Goal: Task Accomplishment & Management: Manage account settings

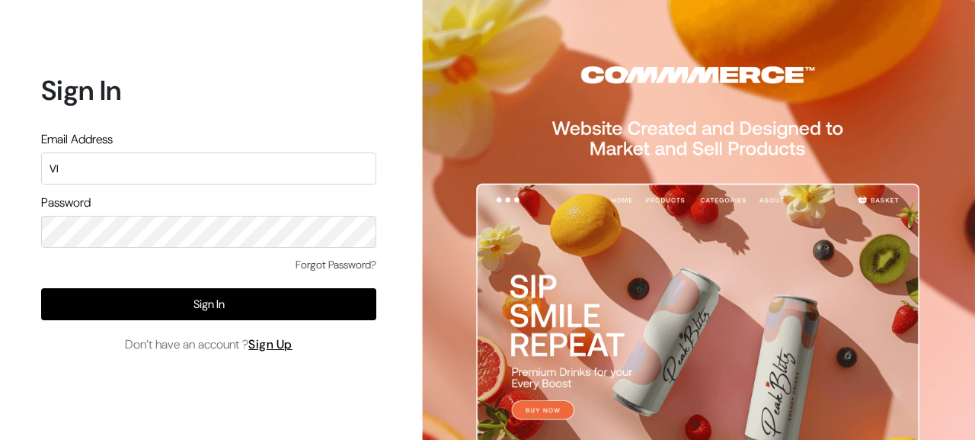
type input "V"
type input "[PERSON_NAME][EMAIL_ADDRESS][DOMAIN_NAME]"
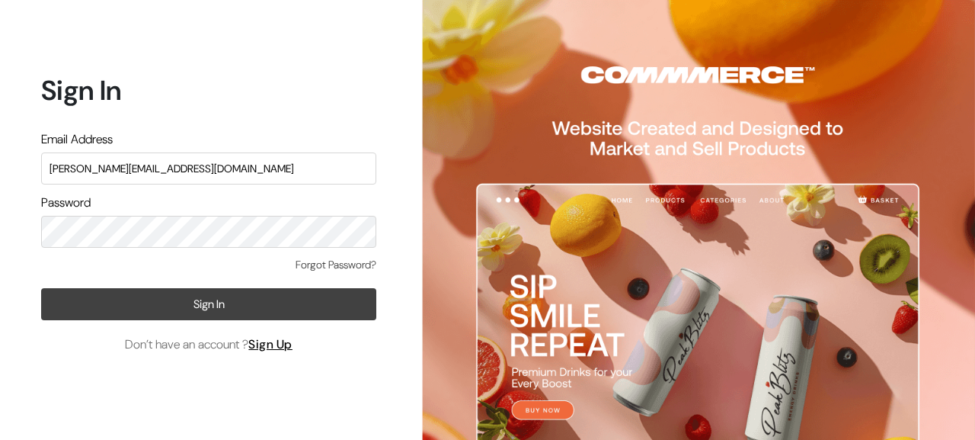
click at [204, 296] on button "Sign In" at bounding box center [208, 304] width 335 height 32
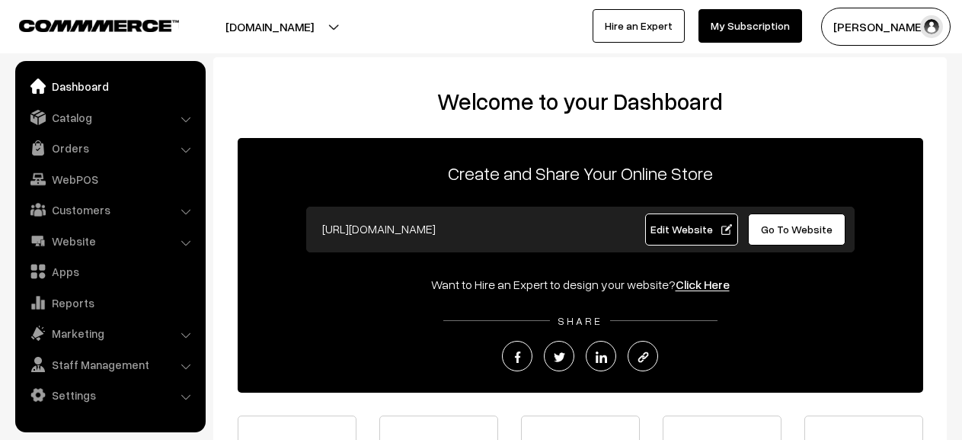
click at [184, 116] on li "Catalog Categories" at bounding box center [110, 117] width 183 height 27
click at [184, 121] on li "Catalog Categories" at bounding box center [110, 117] width 183 height 27
click at [69, 122] on link "Catalog" at bounding box center [109, 117] width 181 height 27
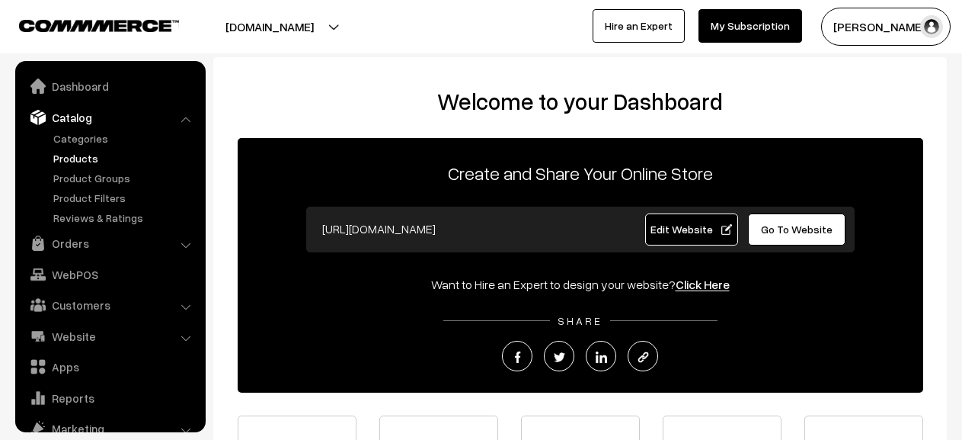
click at [75, 158] on link "Products" at bounding box center [125, 158] width 151 height 16
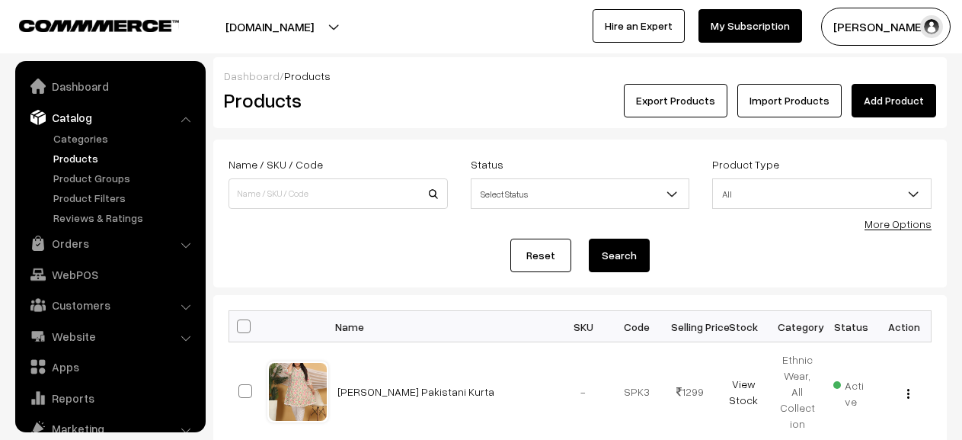
scroll to position [42, 0]
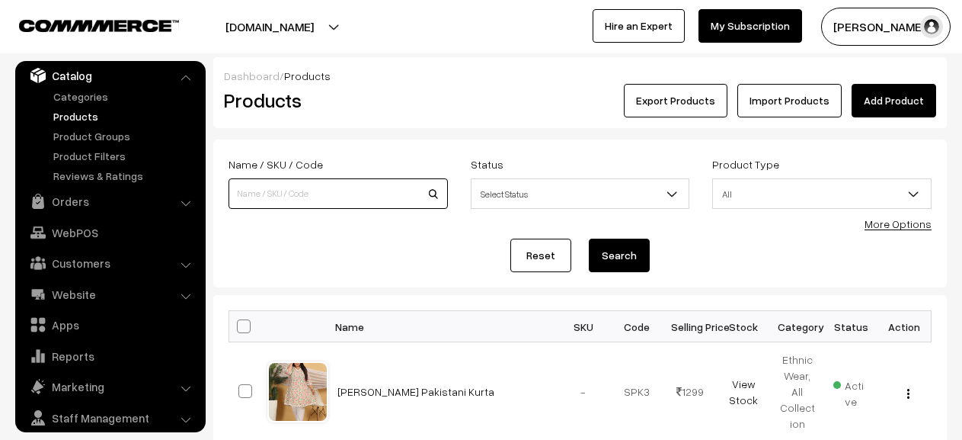
click at [340, 188] on input at bounding box center [338, 193] width 219 height 30
type input "saru"
click at [589, 238] on button "Search" at bounding box center [619, 255] width 61 height 34
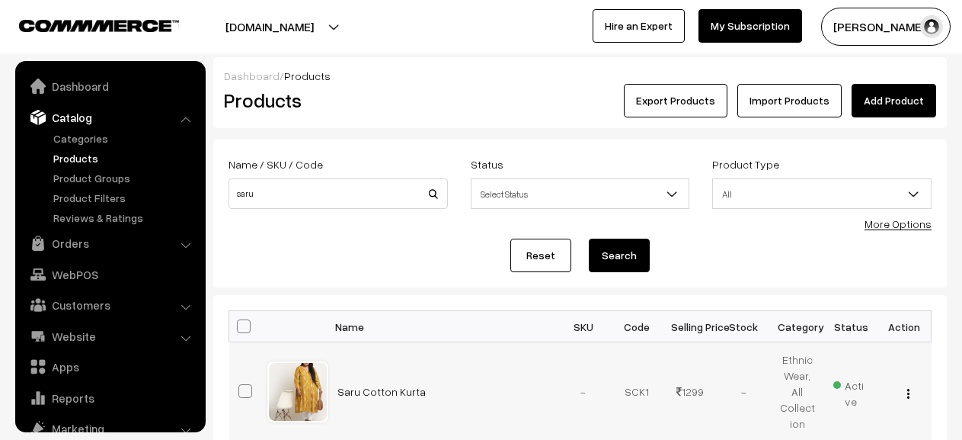
scroll to position [42, 0]
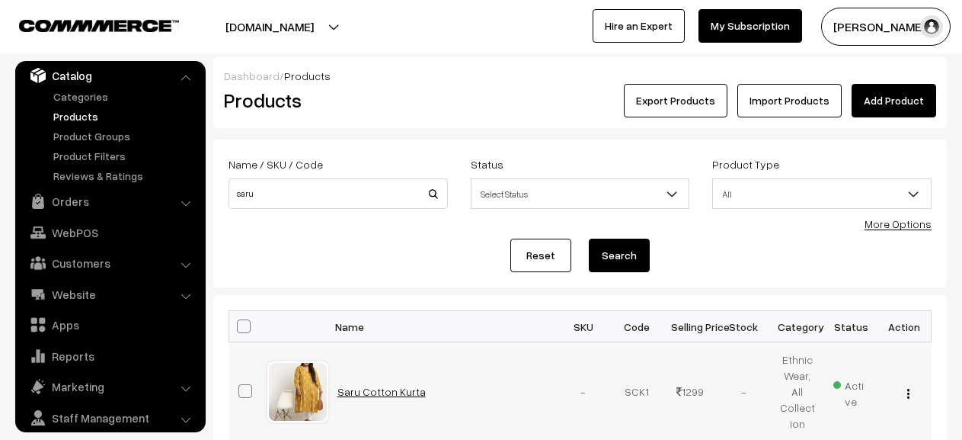
click at [387, 392] on link "Saru Cotton Kurta" at bounding box center [381, 391] width 88 height 13
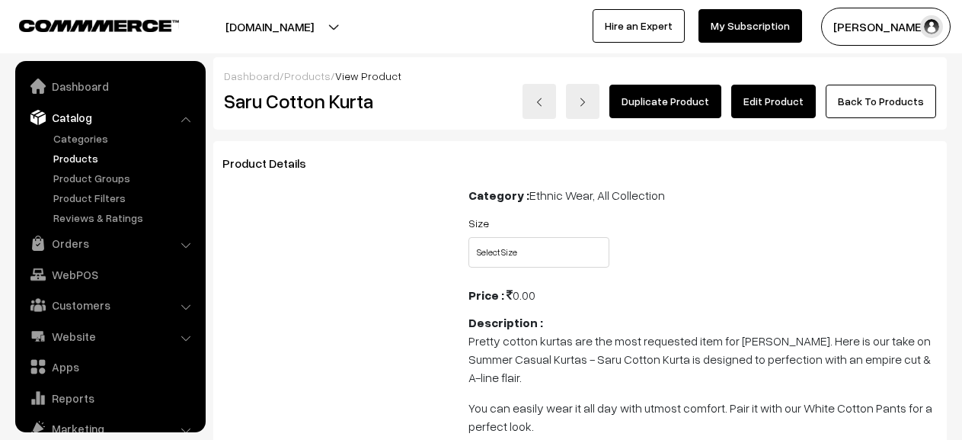
scroll to position [42, 0]
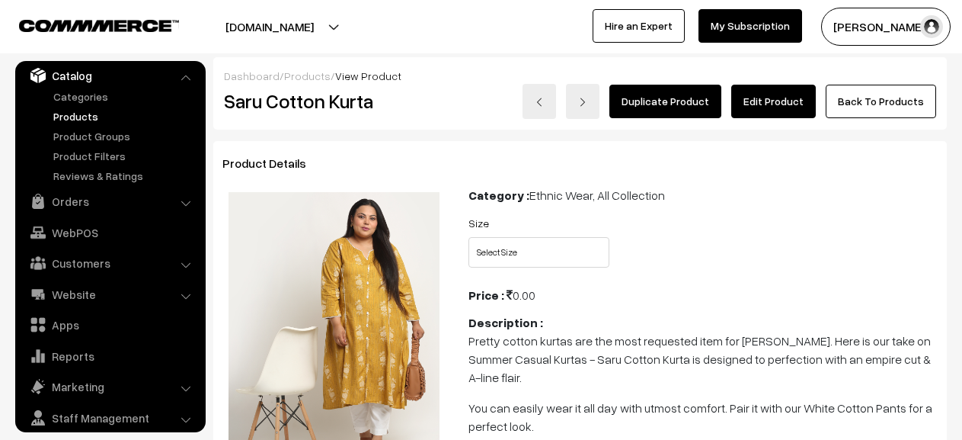
click at [779, 100] on link "Edit Product" at bounding box center [773, 102] width 85 height 34
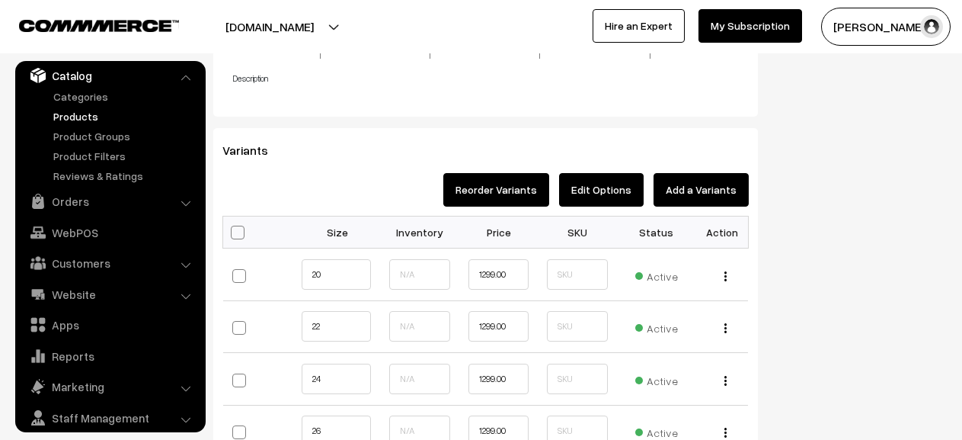
scroll to position [1383, 0]
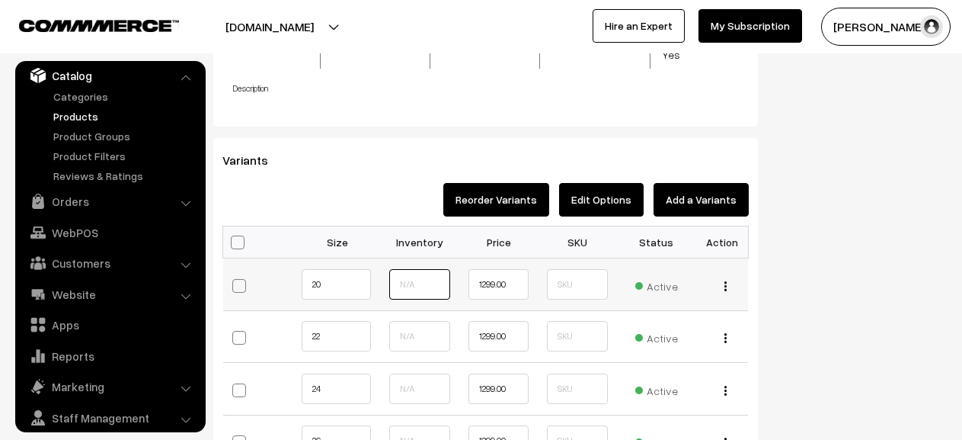
click at [424, 273] on input "text" at bounding box center [419, 284] width 60 height 30
type input "0"
click at [699, 188] on button "Add a Variants" at bounding box center [701, 200] width 95 height 34
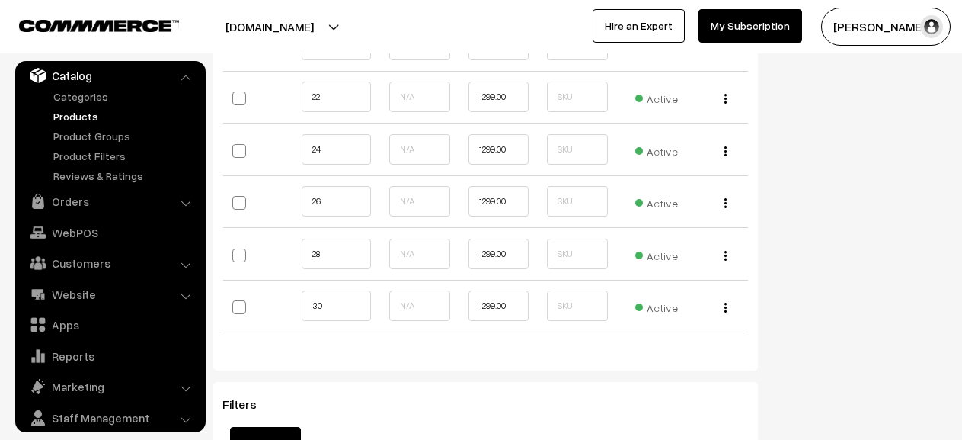
scroll to position [1628, 0]
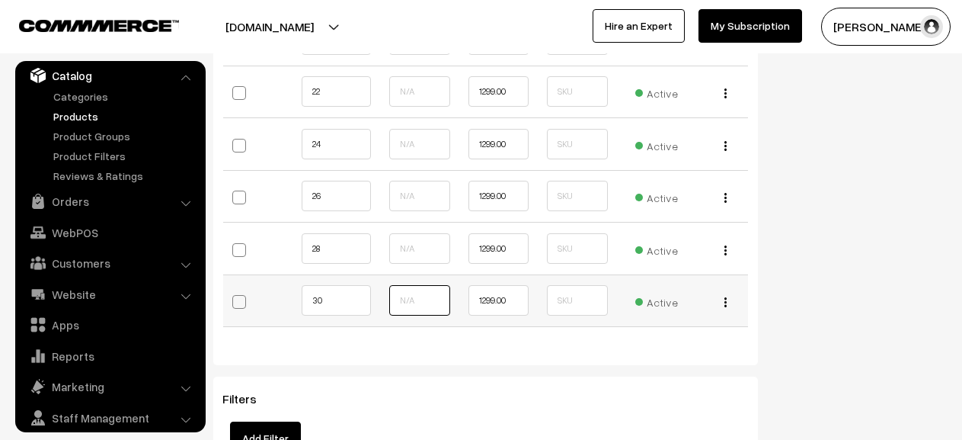
click at [440, 285] on input "text" at bounding box center [419, 300] width 60 height 30
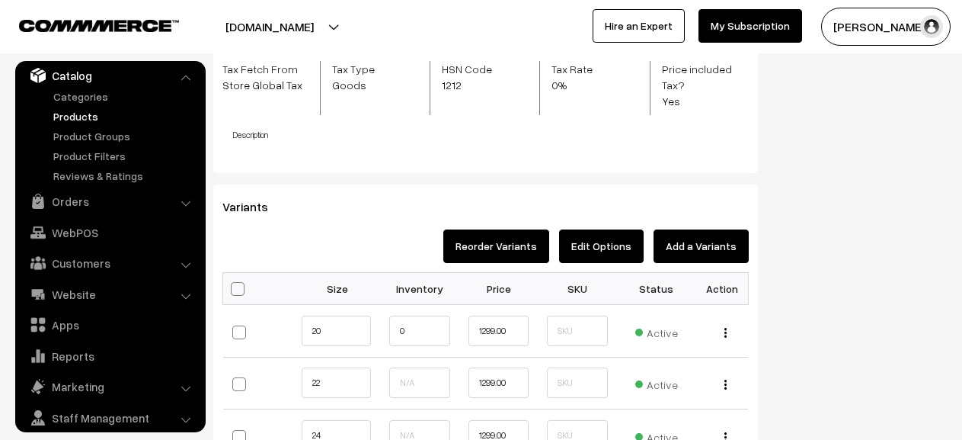
scroll to position [1321, 0]
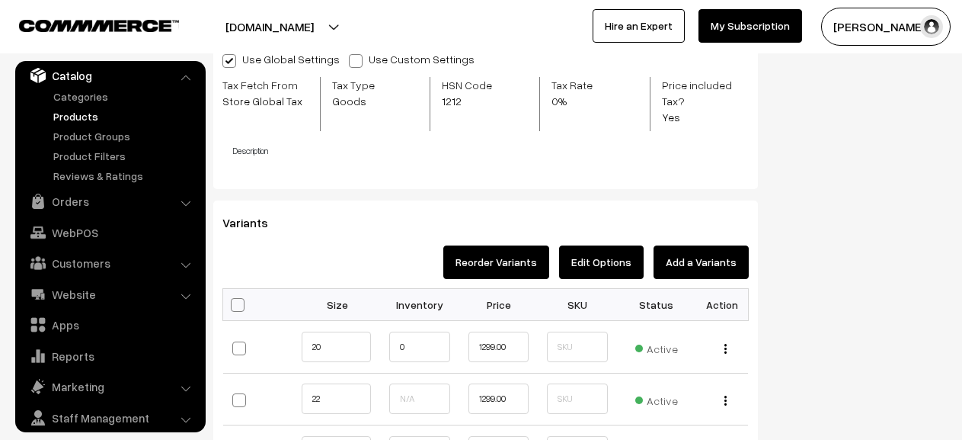
type input "0"
click at [603, 248] on button "Edit Options" at bounding box center [601, 262] width 85 height 34
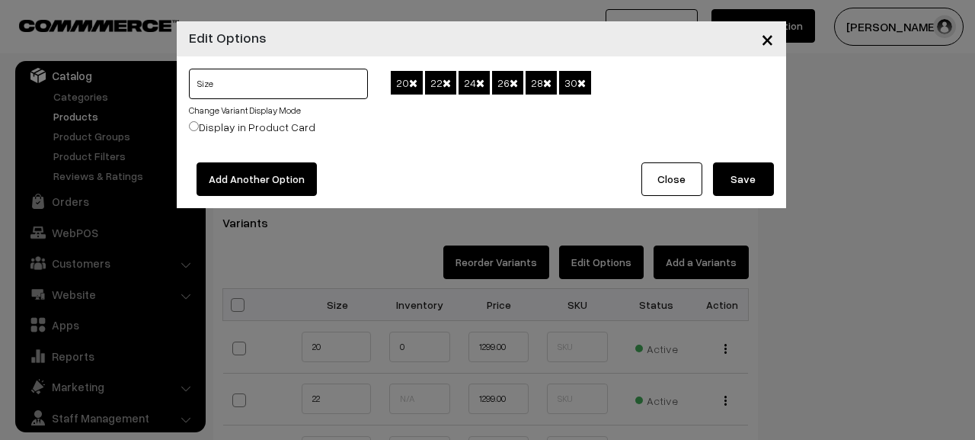
click at [231, 96] on input "Size" at bounding box center [279, 84] width 180 height 30
type input "S"
type input "32"
click at [224, 177] on button "Add Another Option" at bounding box center [257, 179] width 120 height 34
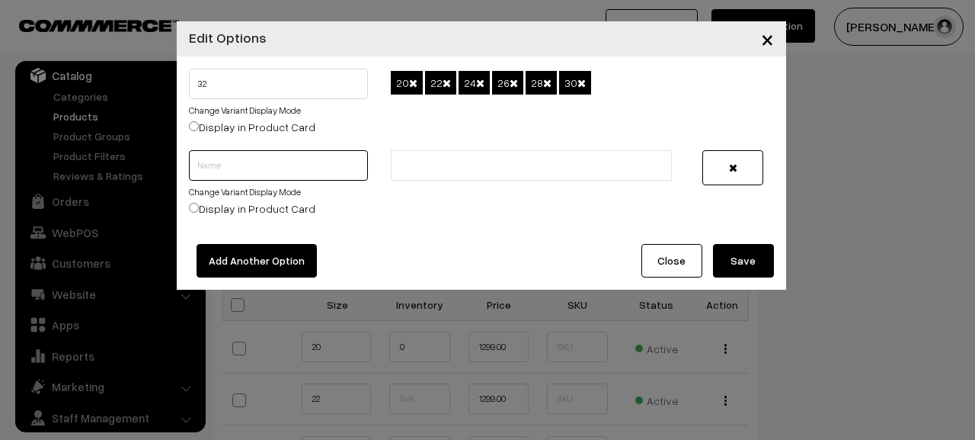
click at [225, 164] on input "text" at bounding box center [279, 165] width 180 height 30
type input "Size"
click at [433, 167] on input "text" at bounding box center [461, 166] width 133 height 16
type input "32"
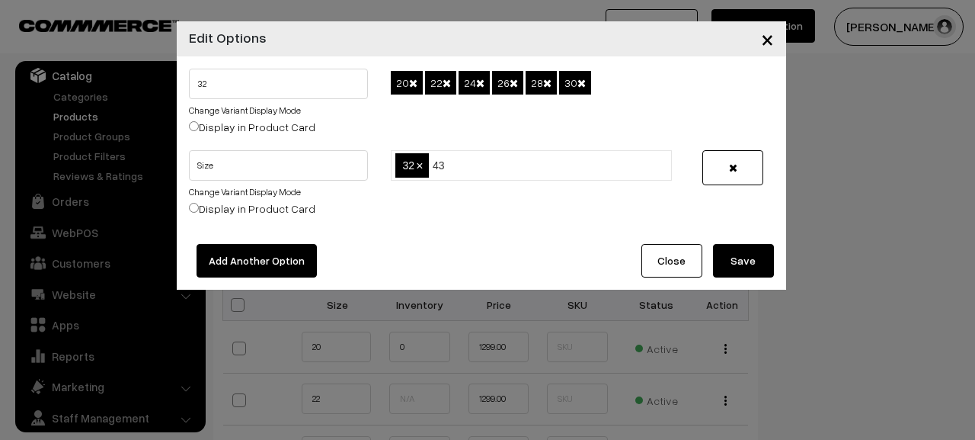
type input "4"
type input "34"
drag, startPoint x: 220, startPoint y: 85, endPoint x: 170, endPoint y: 86, distance: 50.3
click at [170, 86] on div "× Edit Options 32 Change Variant Display Mode Display in Product Card 20 22 24 …" at bounding box center [487, 220] width 975 height 440
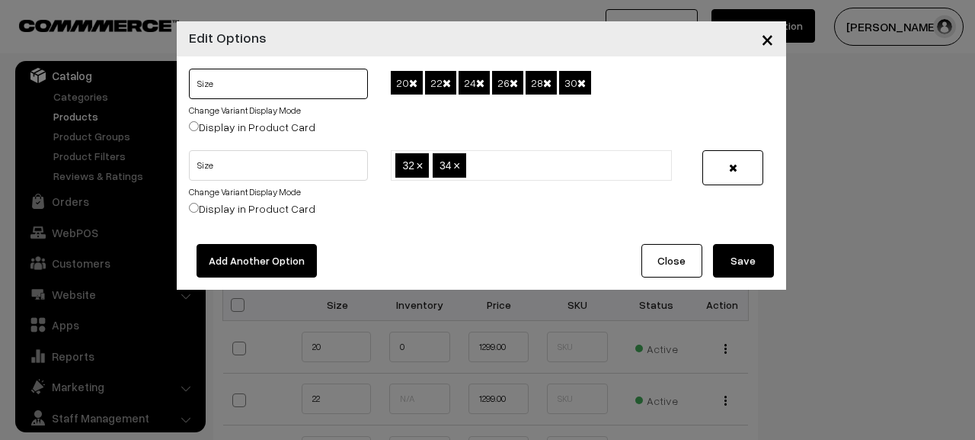
type input "Size"
click at [196, 209] on input "Display in Product Card" at bounding box center [194, 208] width 10 height 10
radio input "true"
click at [737, 251] on button "Save" at bounding box center [743, 261] width 61 height 34
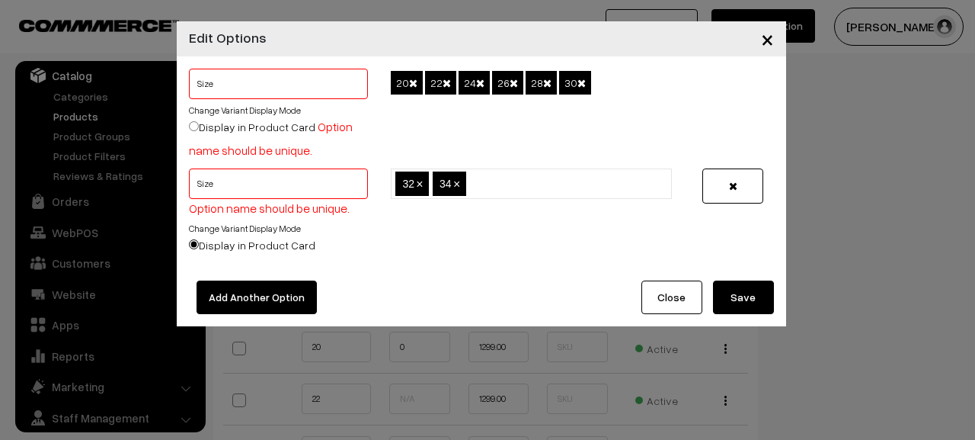
click at [591, 82] on span "30" at bounding box center [575, 83] width 32 height 24
click at [614, 82] on div "20 22 24 26 28 30" at bounding box center [581, 119] width 405 height 100
drag, startPoint x: 246, startPoint y: 187, endPoint x: 132, endPoint y: 196, distance: 114.6
click at [132, 196] on div "× Edit Options Size Change Variant Display Mode Display in Product Card Option …" at bounding box center [487, 220] width 975 height 440
click at [734, 190] on icon "button" at bounding box center [733, 186] width 8 height 11
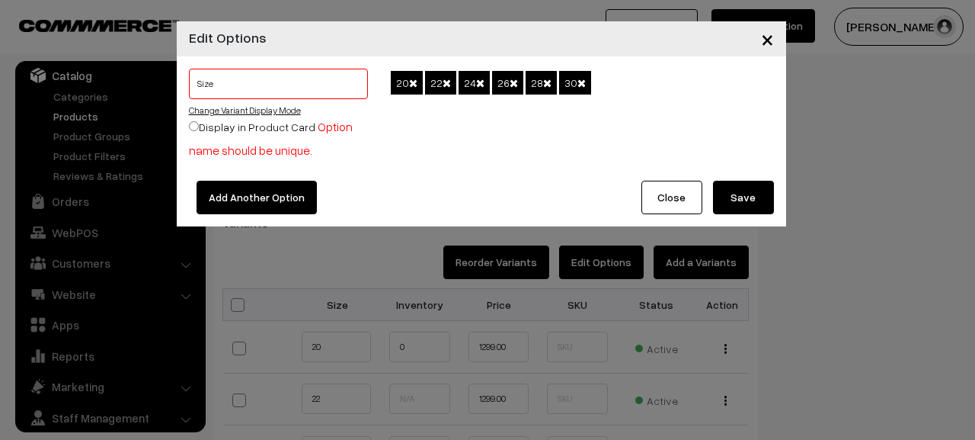
click at [235, 111] on link "Change Variant Display Mode" at bounding box center [245, 109] width 112 height 11
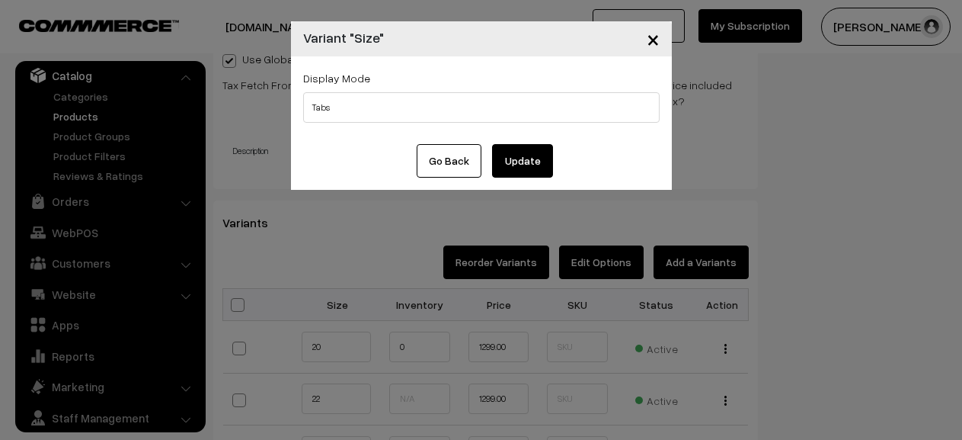
click at [449, 178] on div "Go Back Update" at bounding box center [481, 167] width 381 height 46
click at [447, 161] on button "Go Back" at bounding box center [449, 161] width 65 height 34
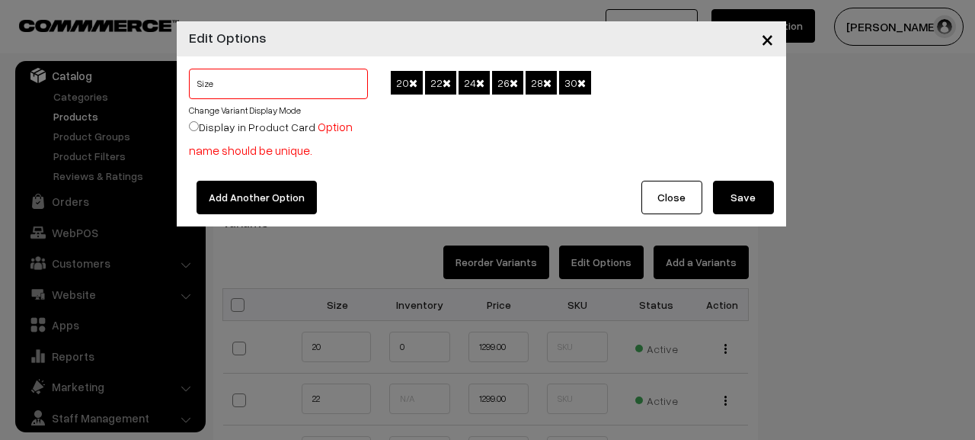
click at [655, 188] on button "Close" at bounding box center [671, 198] width 61 height 34
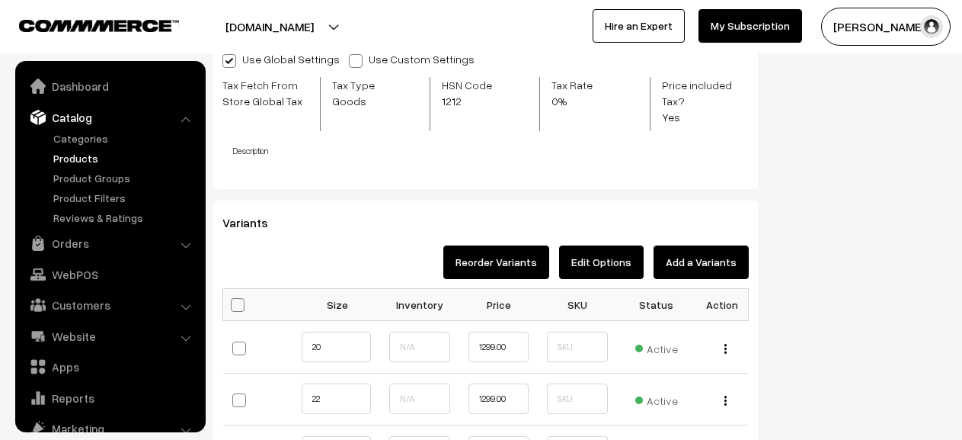
scroll to position [42, 0]
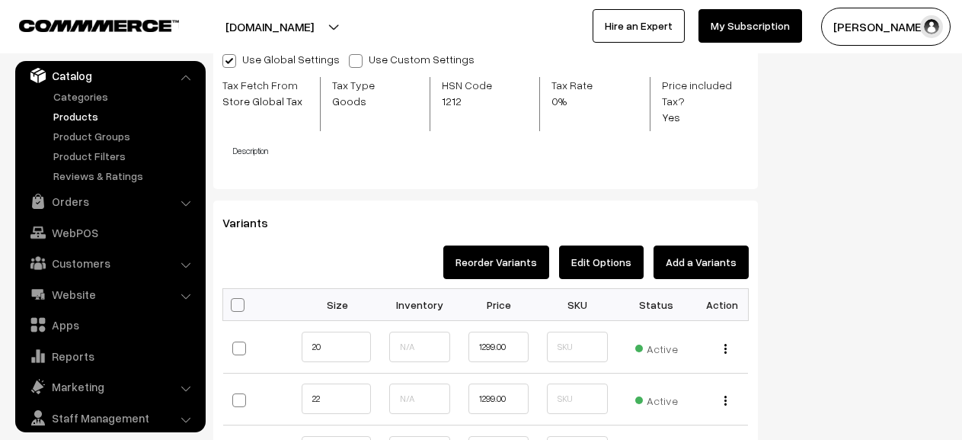
click at [598, 245] on button "Edit Options" at bounding box center [601, 262] width 85 height 34
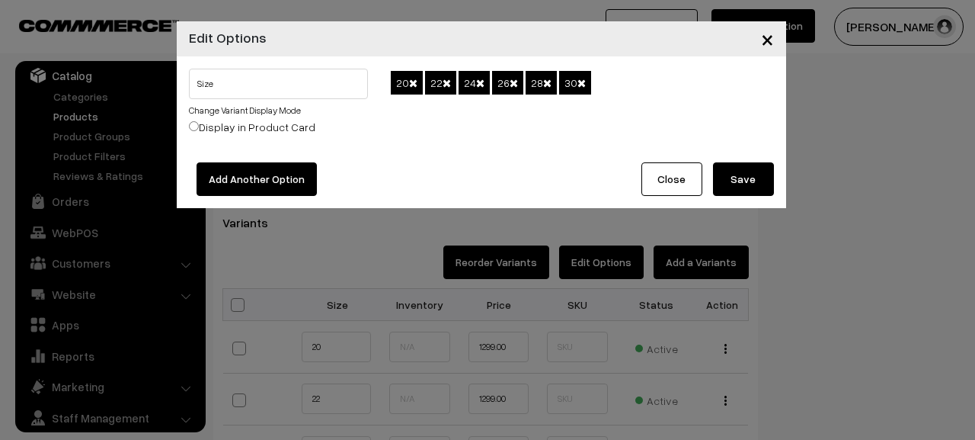
click at [586, 82] on span at bounding box center [581, 83] width 8 height 11
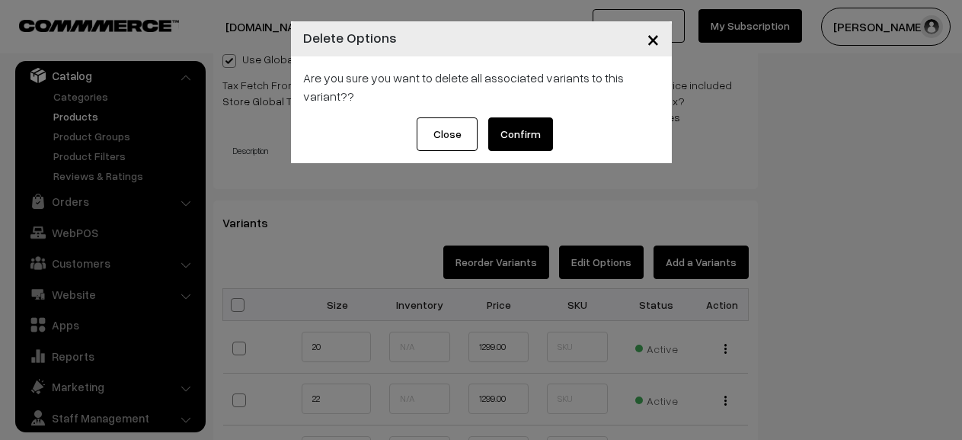
click at [521, 130] on button "Confirm" at bounding box center [520, 134] width 65 height 34
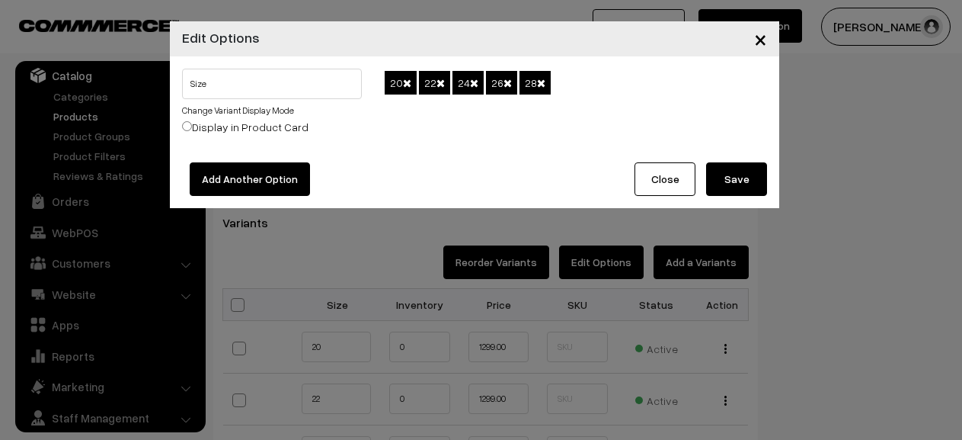
click at [407, 82] on span at bounding box center [407, 83] width 8 height 11
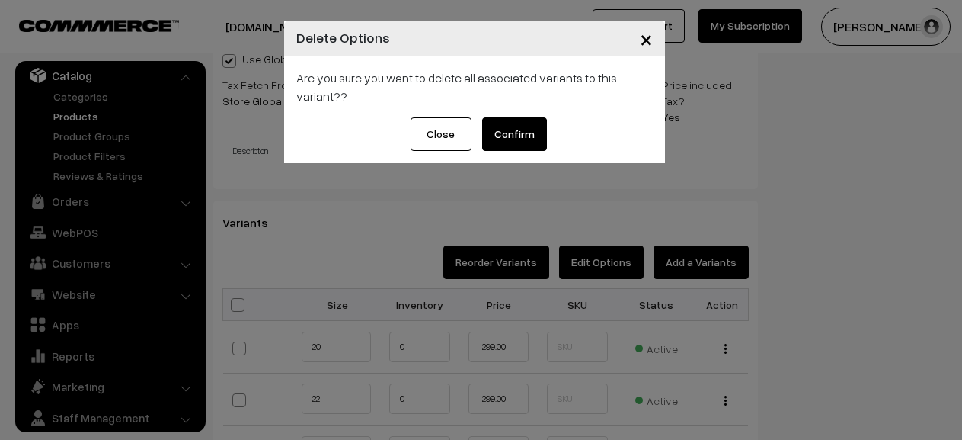
click at [497, 132] on button "Confirm" at bounding box center [514, 134] width 65 height 34
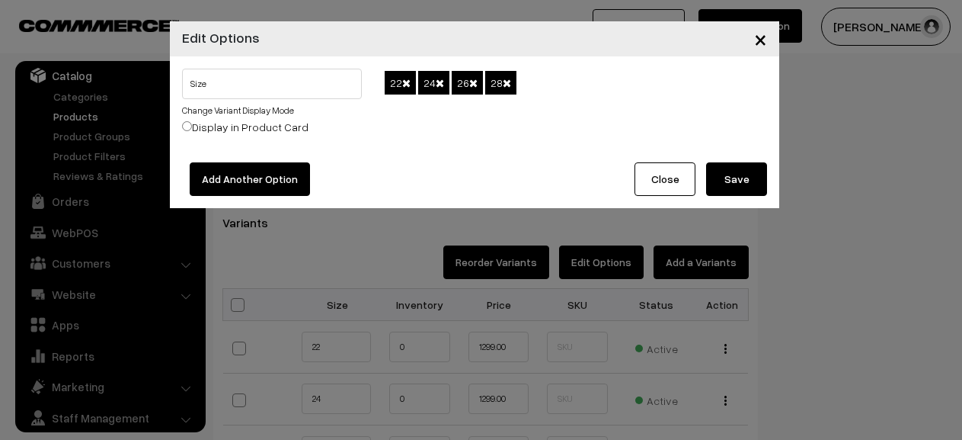
click at [738, 181] on button "Save" at bounding box center [736, 179] width 61 height 34
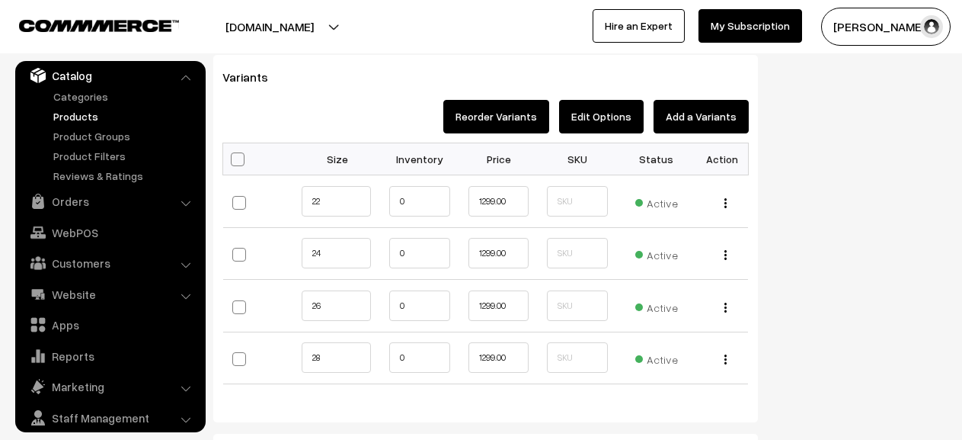
scroll to position [1476, 0]
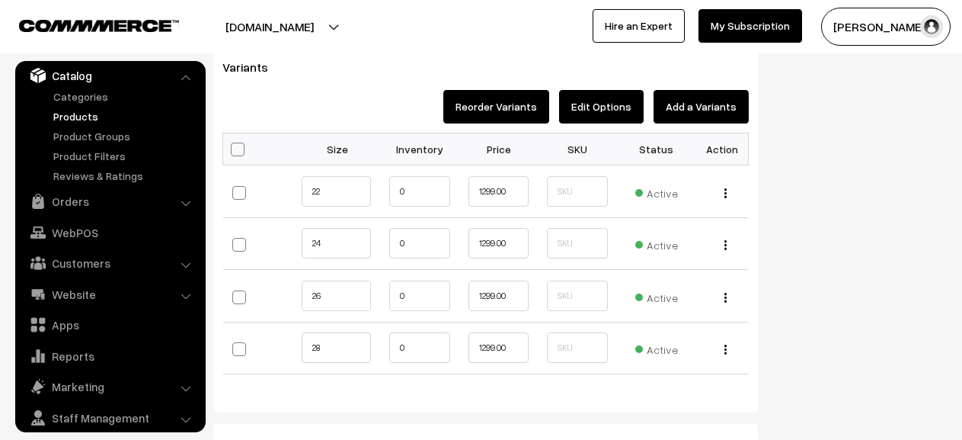
click at [602, 91] on button "Edit Options" at bounding box center [601, 107] width 85 height 34
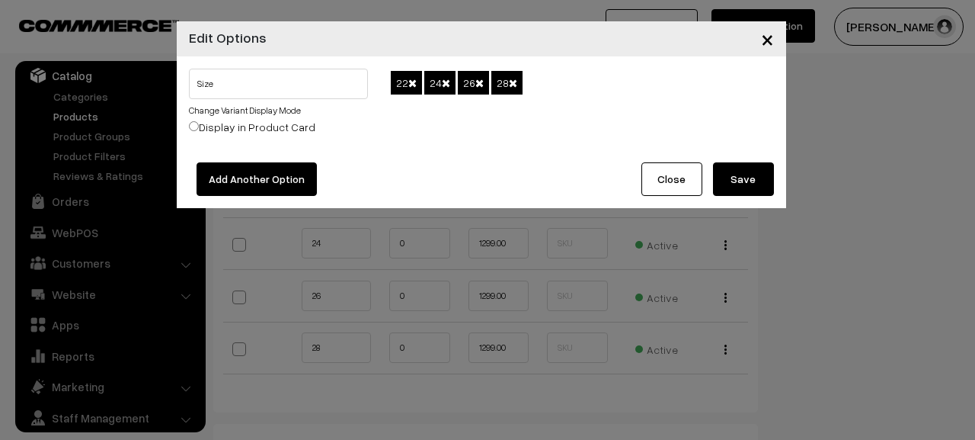
click at [532, 86] on div "22 24 26 28" at bounding box center [581, 110] width 405 height 82
click at [302, 83] on input "Size" at bounding box center [279, 84] width 180 height 30
click at [770, 35] on span "×" at bounding box center [767, 38] width 13 height 28
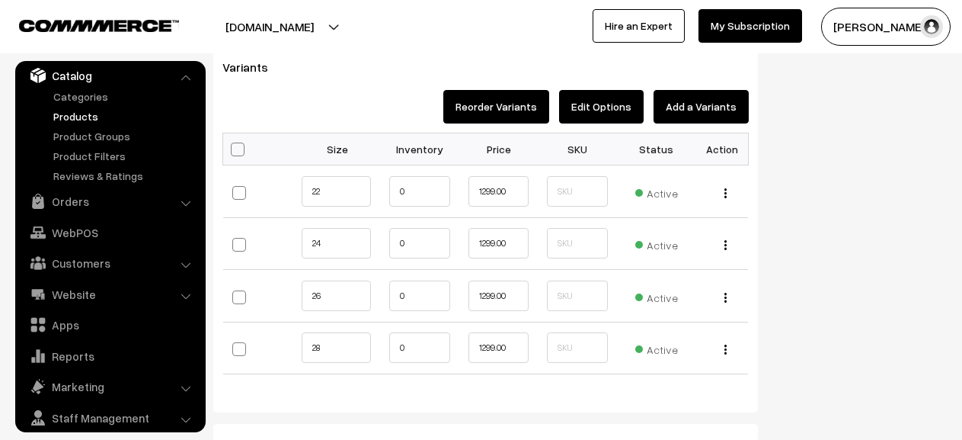
click at [512, 94] on button "Reorder Variants" at bounding box center [496, 107] width 106 height 34
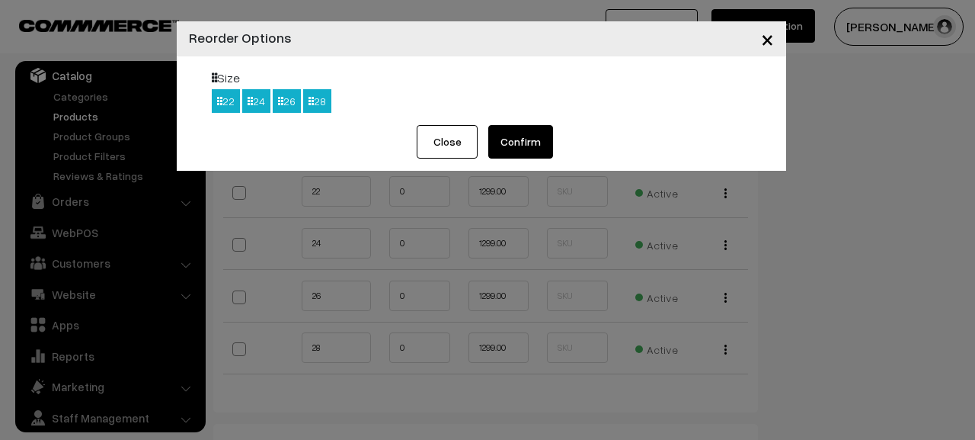
click at [461, 140] on button "Close" at bounding box center [447, 142] width 61 height 34
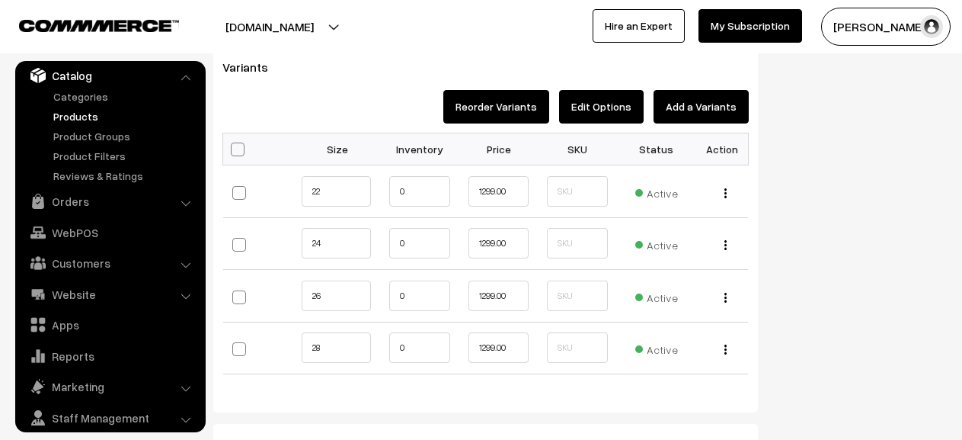
click at [702, 90] on button "Add a Variants" at bounding box center [701, 107] width 95 height 34
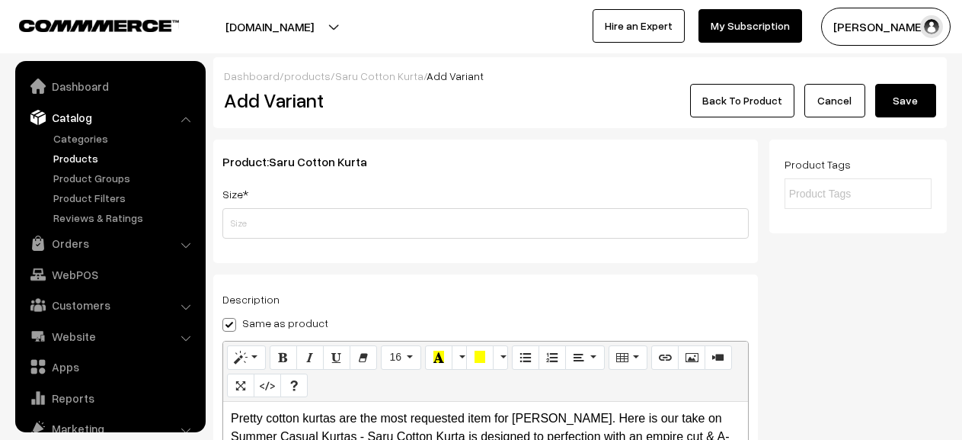
scroll to position [42, 0]
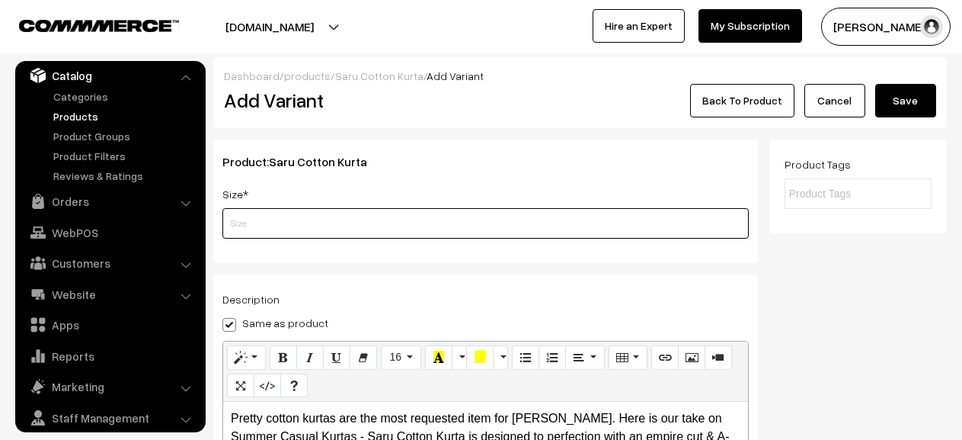
click at [368, 219] on input "text" at bounding box center [485, 223] width 526 height 30
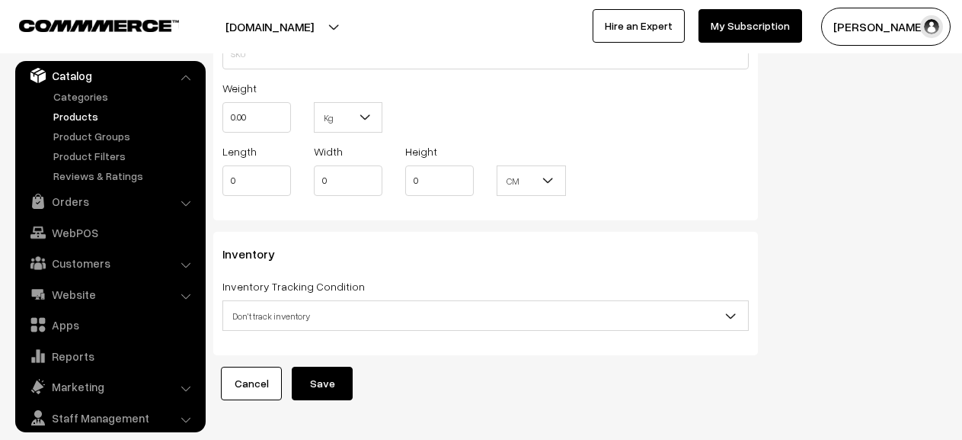
scroll to position [1474, 0]
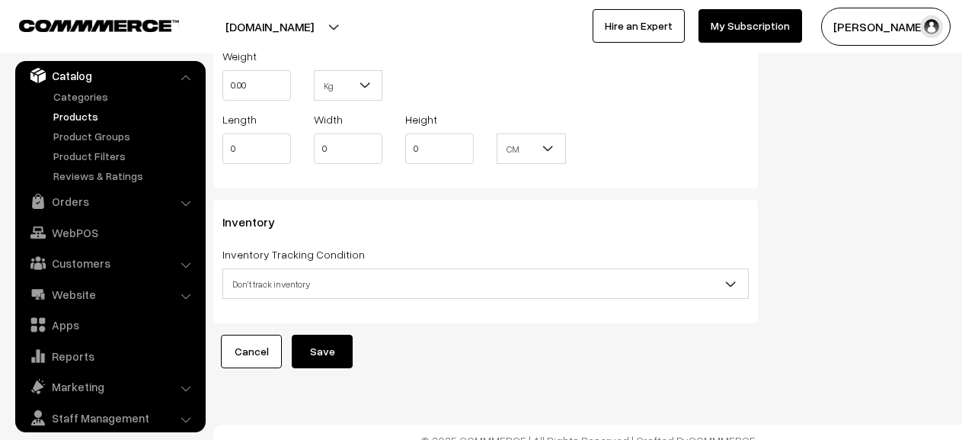
type input "32, 34"
click at [334, 334] on button "Save" at bounding box center [322, 351] width 61 height 34
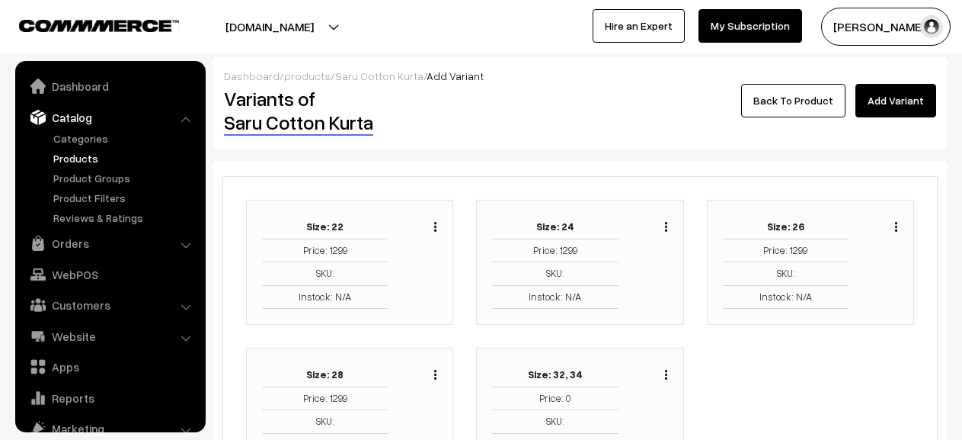
scroll to position [42, 0]
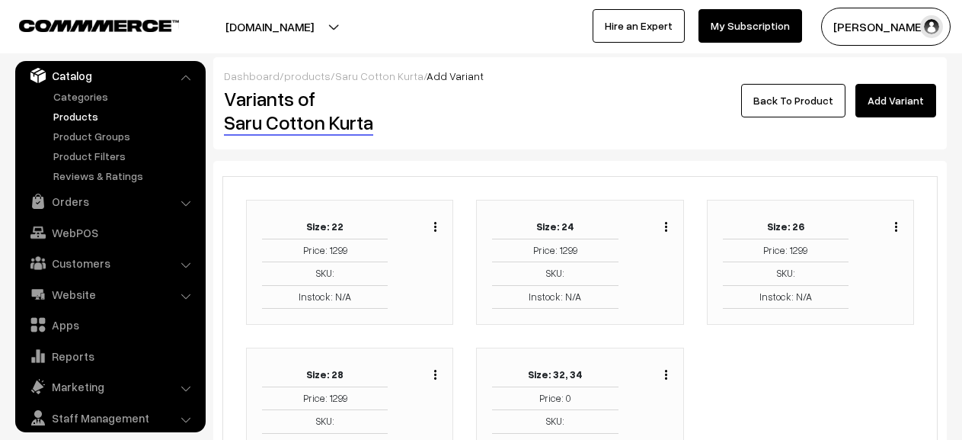
click at [794, 104] on link "Back To Product" at bounding box center [793, 101] width 104 height 34
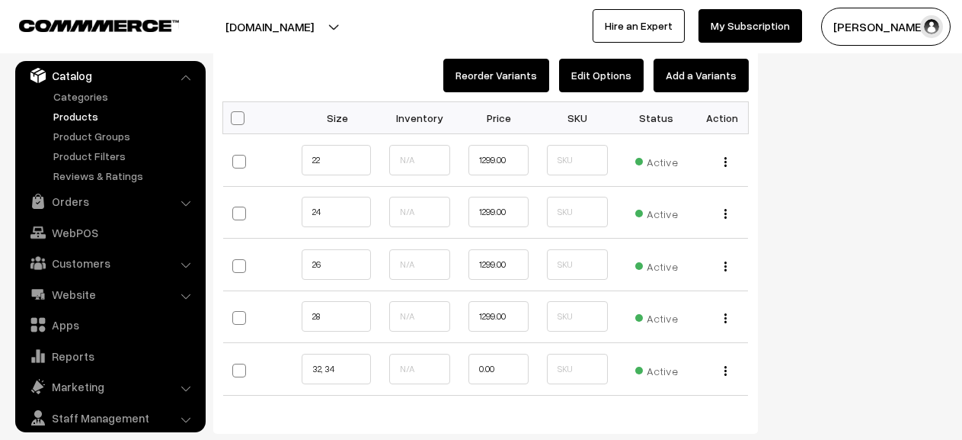
scroll to position [1542, 0]
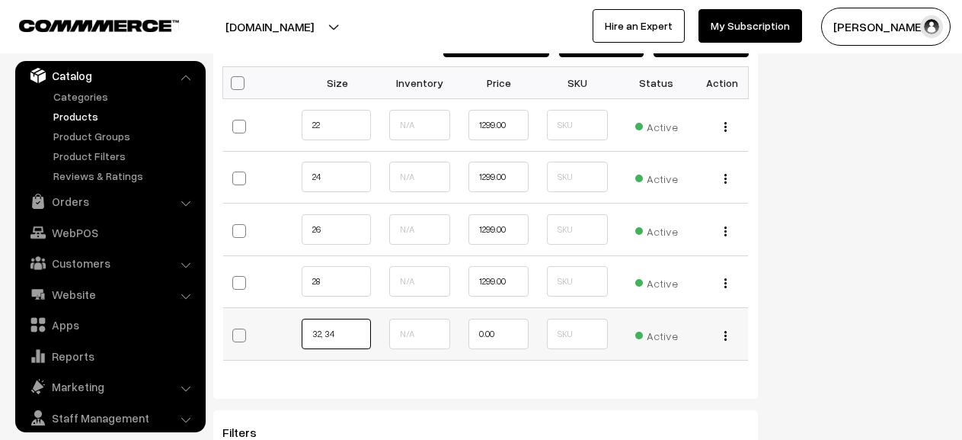
click at [346, 318] on input "32, 34" at bounding box center [336, 333] width 69 height 30
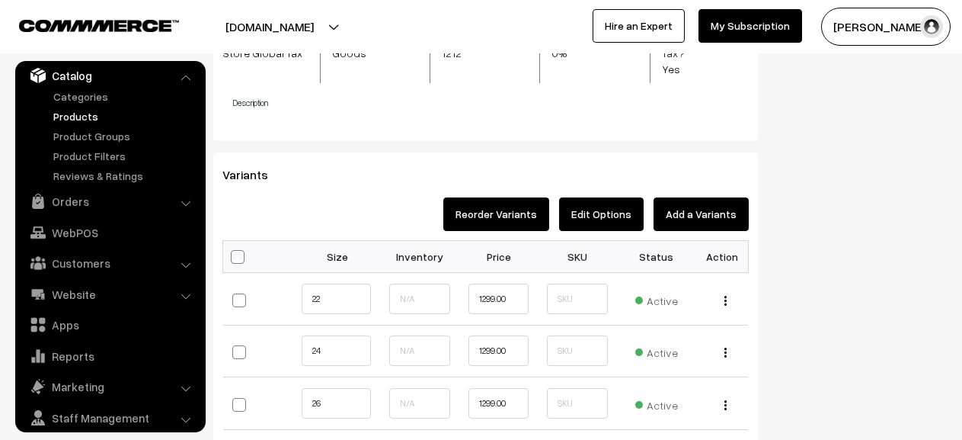
scroll to position [1354, 0]
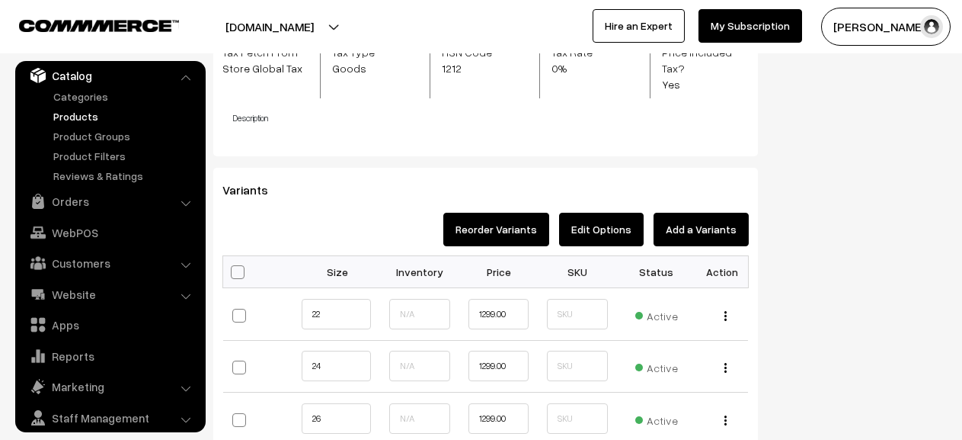
type input "32"
click at [697, 218] on button "Add a Variants" at bounding box center [701, 230] width 95 height 34
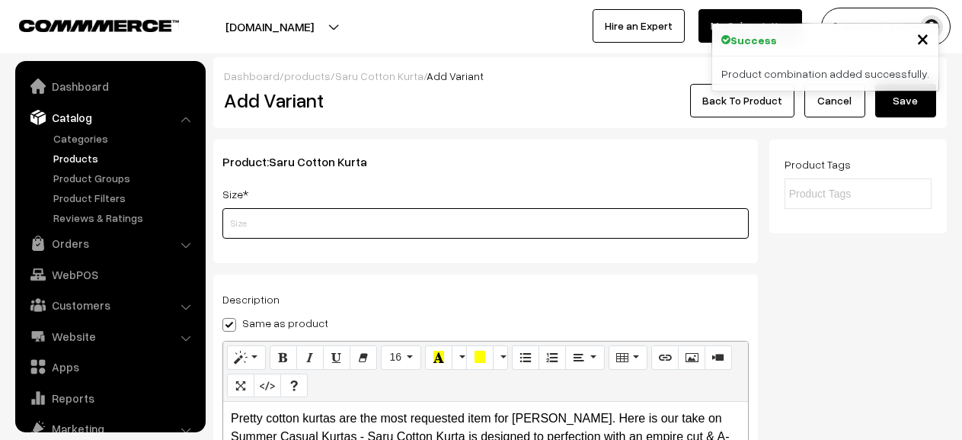
click at [428, 222] on input "text" at bounding box center [485, 223] width 526 height 30
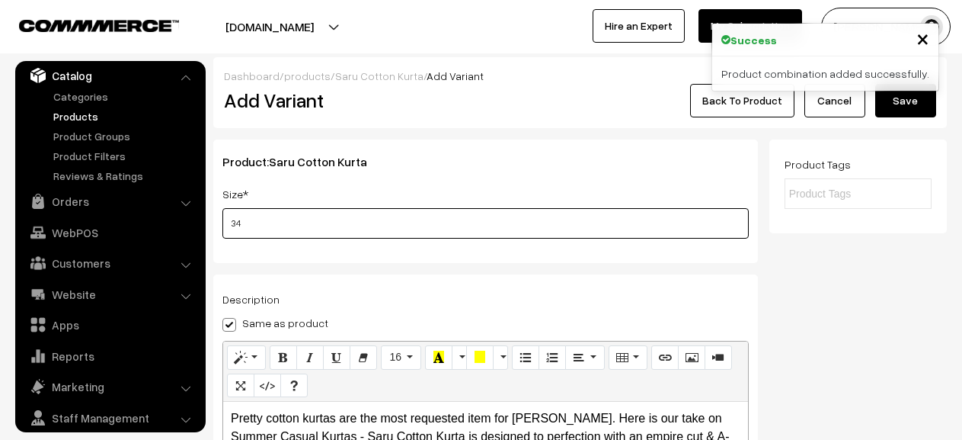
type input "34"
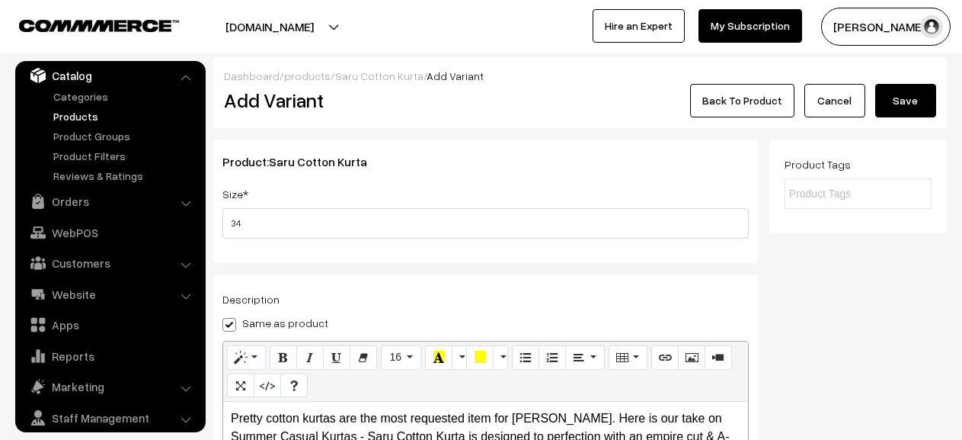
click at [908, 94] on button "Save" at bounding box center [905, 101] width 61 height 34
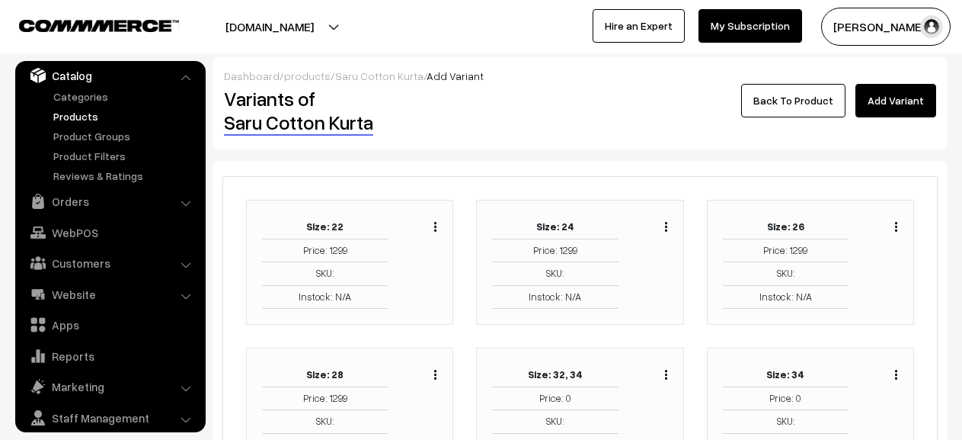
click at [781, 104] on link "Back To Product" at bounding box center [793, 101] width 104 height 34
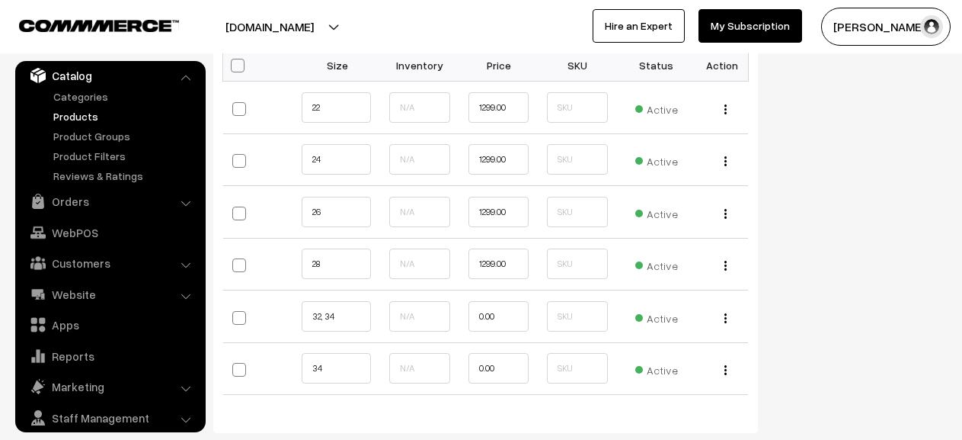
scroll to position [1648, 0]
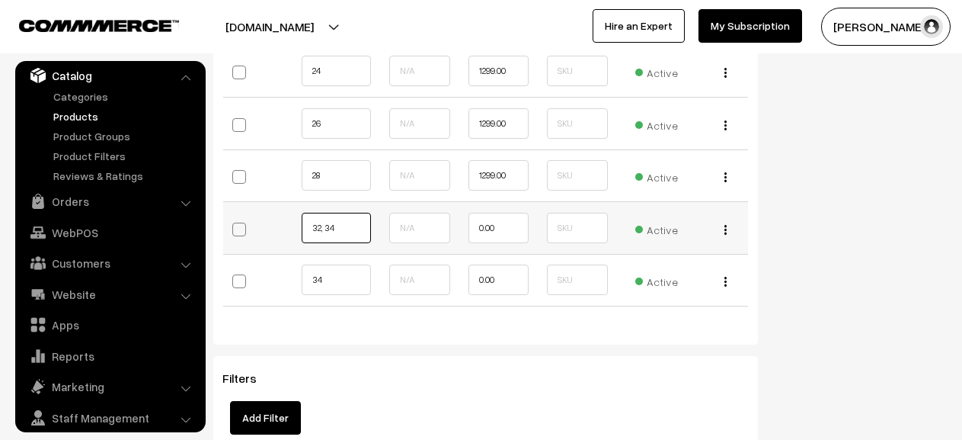
click at [347, 216] on input "32, 34" at bounding box center [336, 228] width 69 height 30
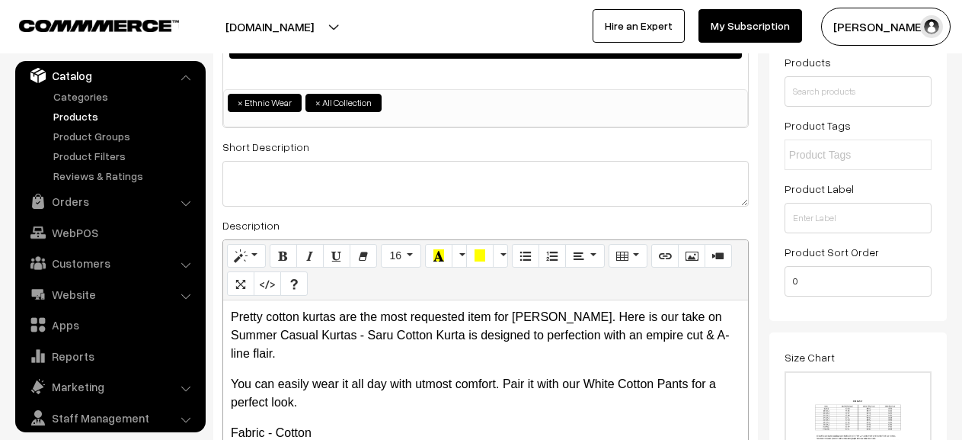
scroll to position [0, 0]
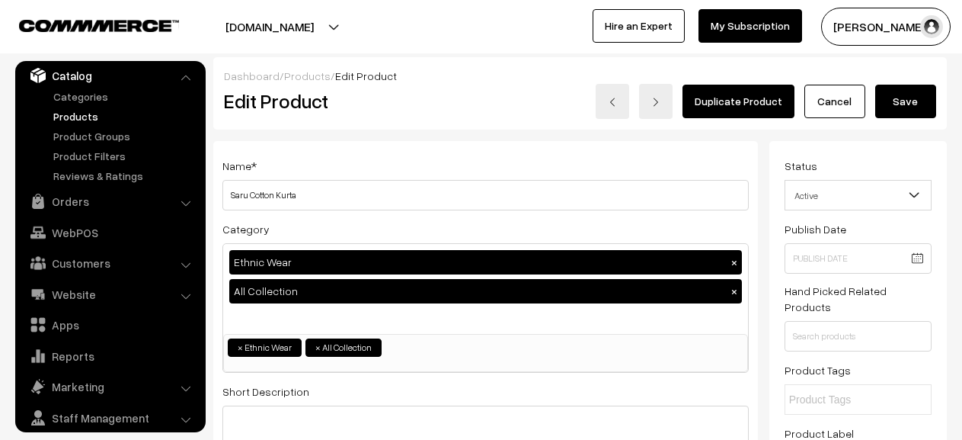
type input "32"
click at [903, 101] on button "Save" at bounding box center [905, 102] width 61 height 34
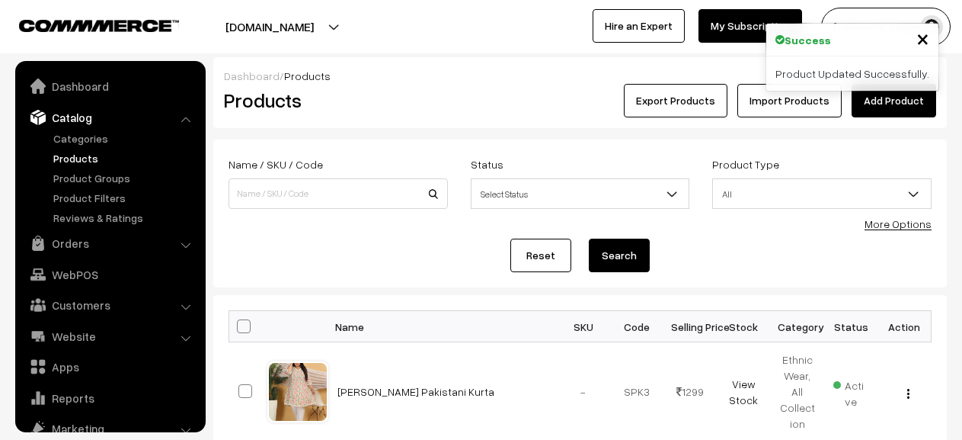
scroll to position [42, 0]
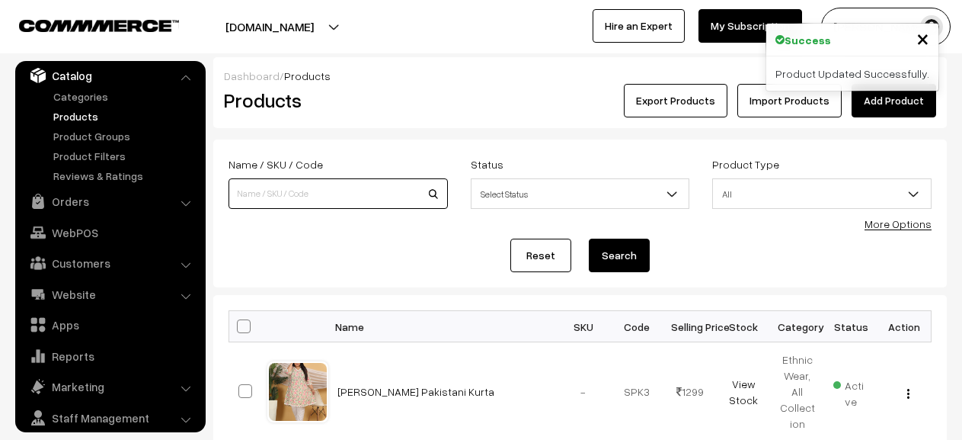
click at [344, 191] on input at bounding box center [338, 193] width 219 height 30
type input "saru"
click at [589, 238] on button "Search" at bounding box center [619, 255] width 61 height 34
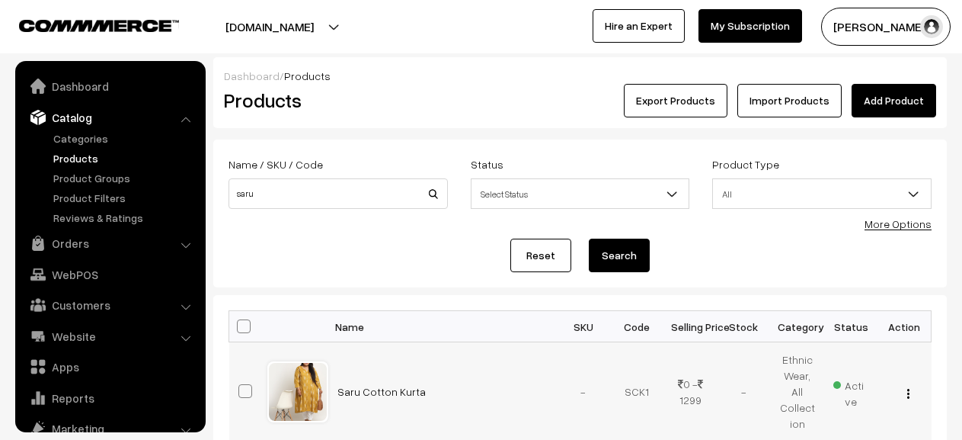
scroll to position [42, 0]
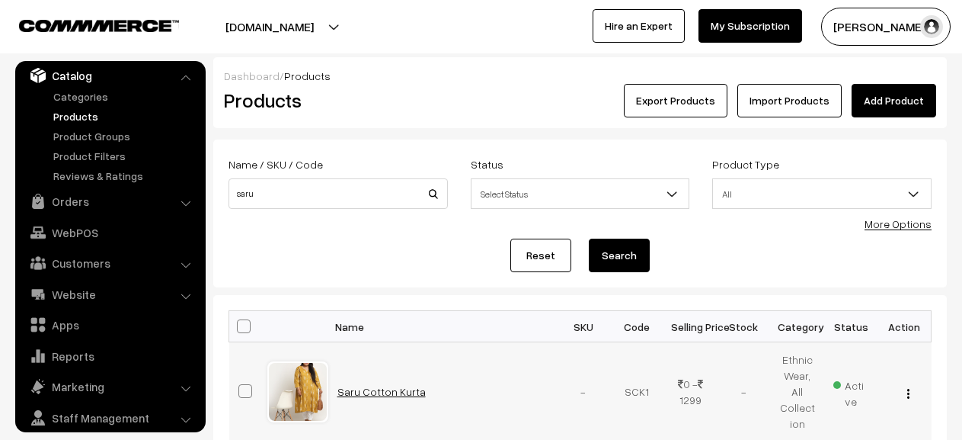
click at [369, 391] on link "Saru Cotton Kurta" at bounding box center [381, 391] width 88 height 13
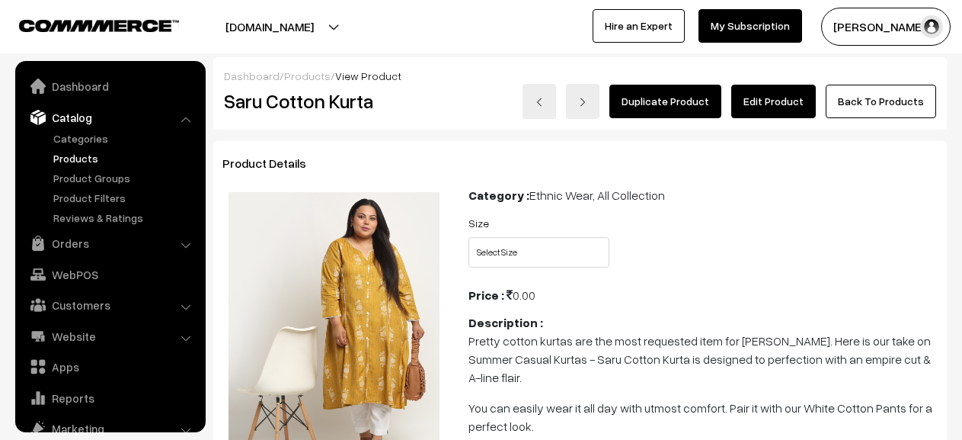
scroll to position [42, 0]
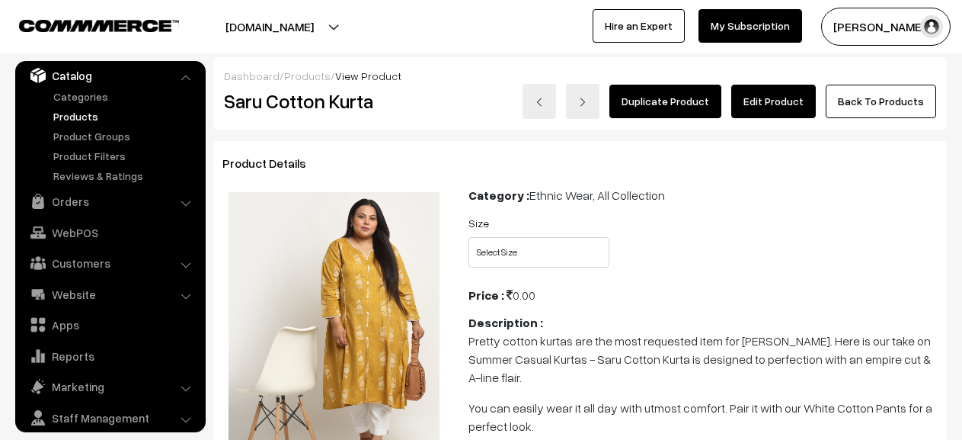
click at [777, 103] on link "Edit Product" at bounding box center [773, 102] width 85 height 34
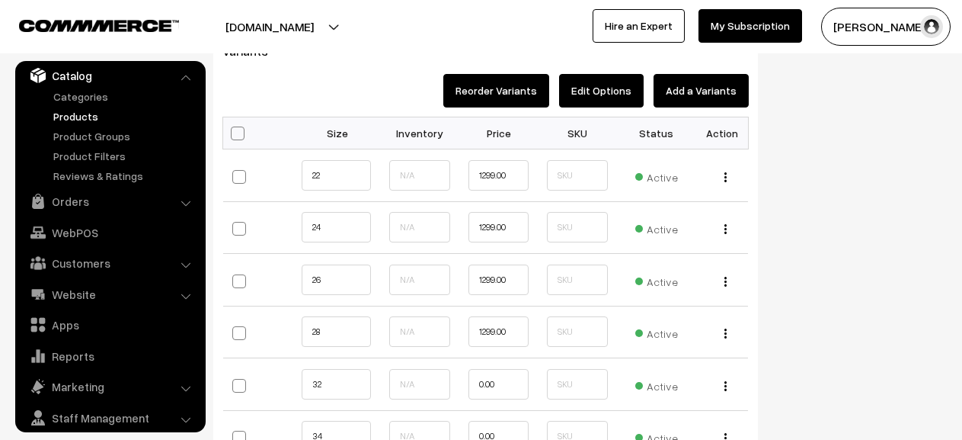
scroll to position [1488, 0]
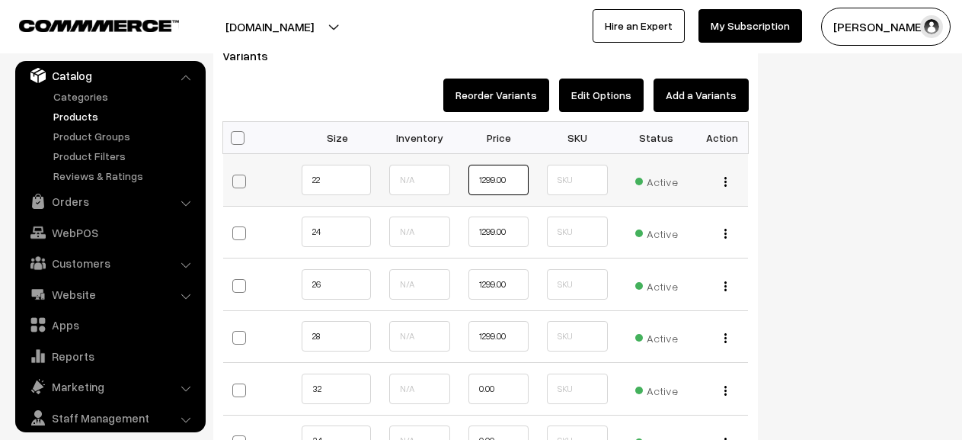
click at [489, 165] on input "1299.00" at bounding box center [498, 180] width 60 height 30
click at [486, 165] on input "1299.00" at bounding box center [498, 180] width 60 height 30
type input "1099.00"
click at [488, 216] on input "1299.00" at bounding box center [498, 231] width 60 height 30
type input "1099.00"
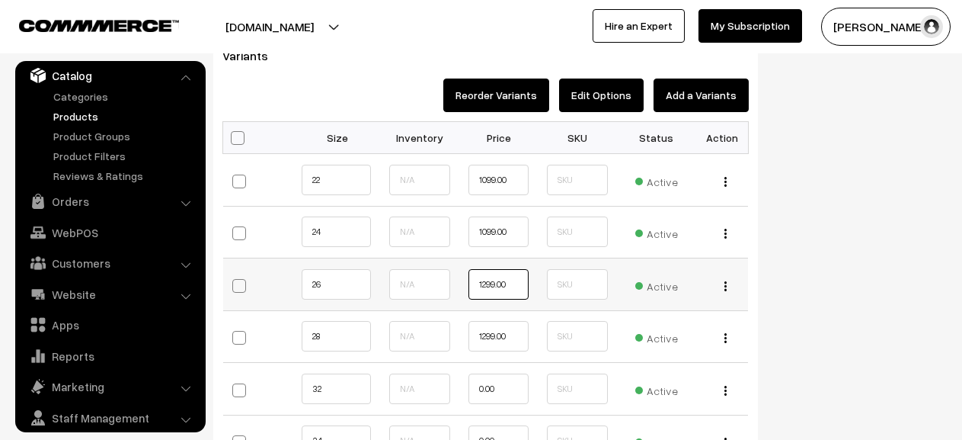
click at [487, 272] on input "1299.00" at bounding box center [498, 284] width 60 height 30
type input "1099.00"
click at [487, 322] on input "1299.00" at bounding box center [498, 336] width 60 height 30
type input "1099.00"
drag, startPoint x: 508, startPoint y: 372, endPoint x: 424, endPoint y: 375, distance: 83.8
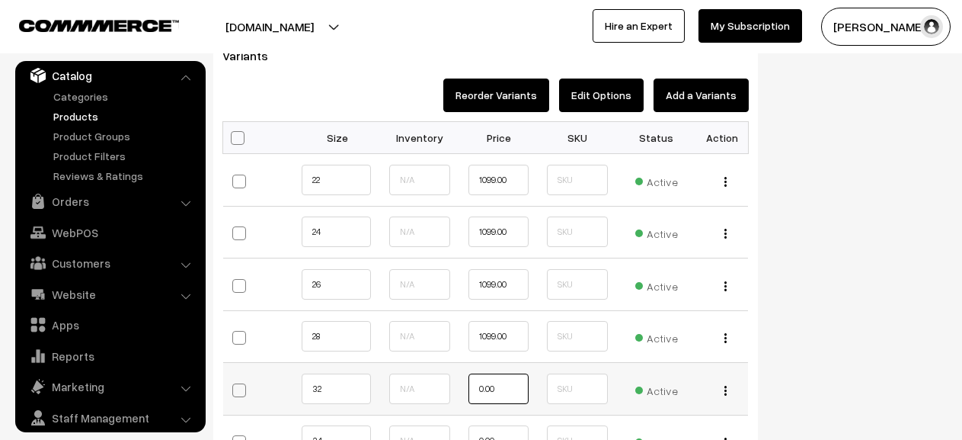
click at [424, 375] on tr "32 0.00" at bounding box center [486, 389] width 526 height 53
type input "1099"
drag, startPoint x: 510, startPoint y: 420, endPoint x: 449, endPoint y: 417, distance: 61.0
click at [449, 417] on tr "34 0.00" at bounding box center [486, 440] width 526 height 53
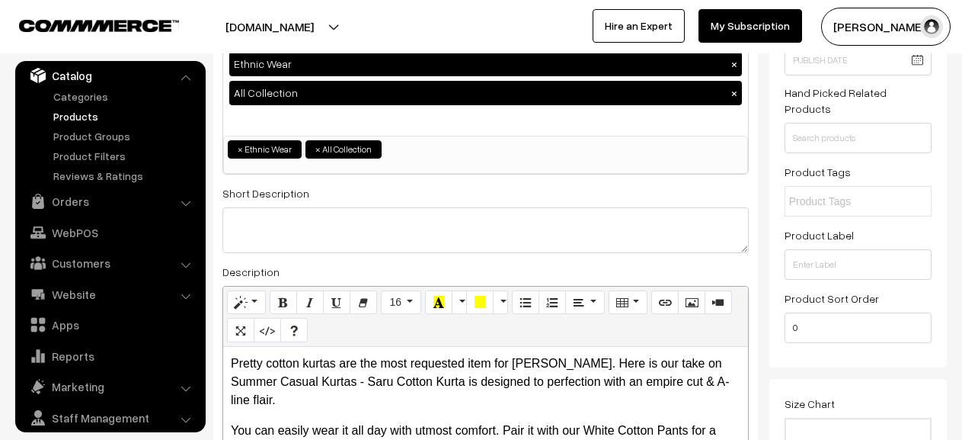
scroll to position [0, 0]
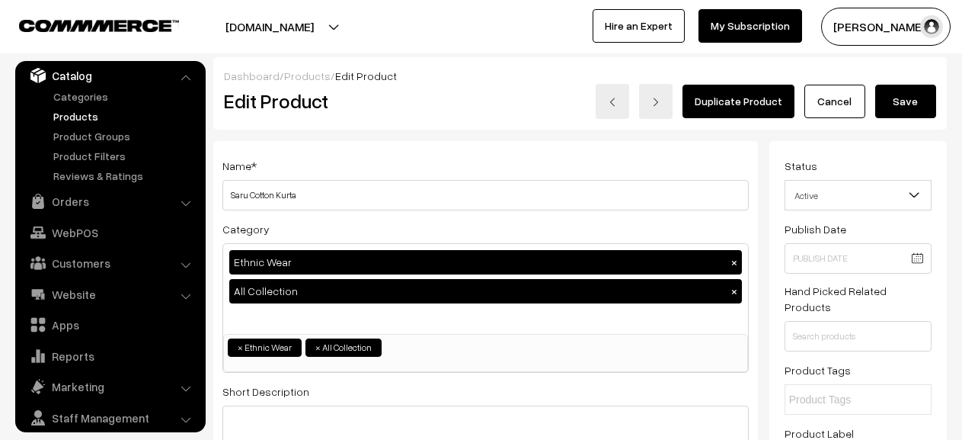
type input "1099"
click at [897, 104] on button "Save" at bounding box center [905, 102] width 61 height 34
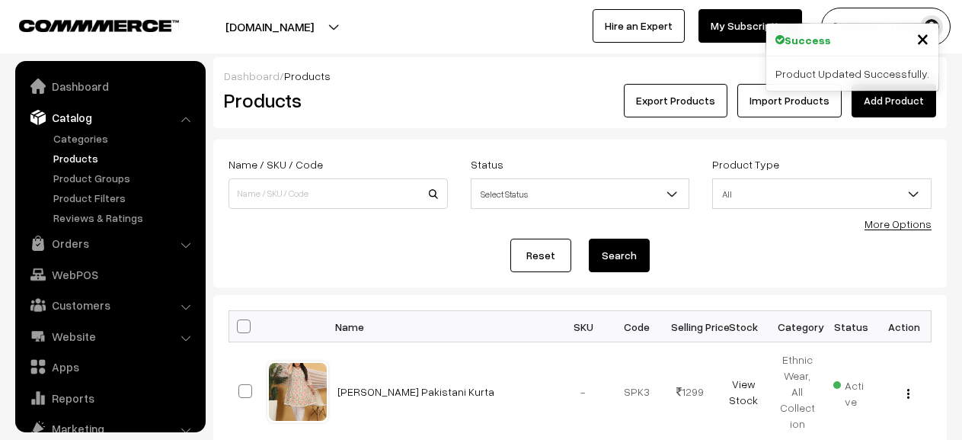
scroll to position [42, 0]
